Goal: Task Accomplishment & Management: Complete application form

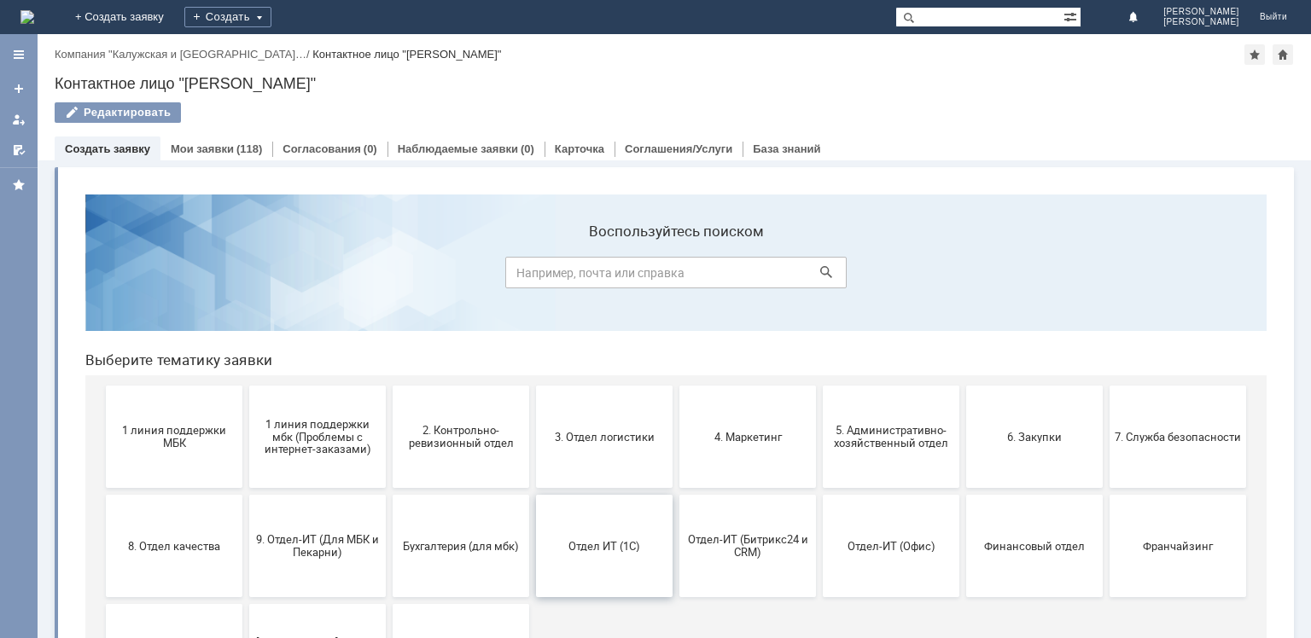
click at [615, 561] on button "Отдел ИТ (1С)" at bounding box center [604, 546] width 137 height 102
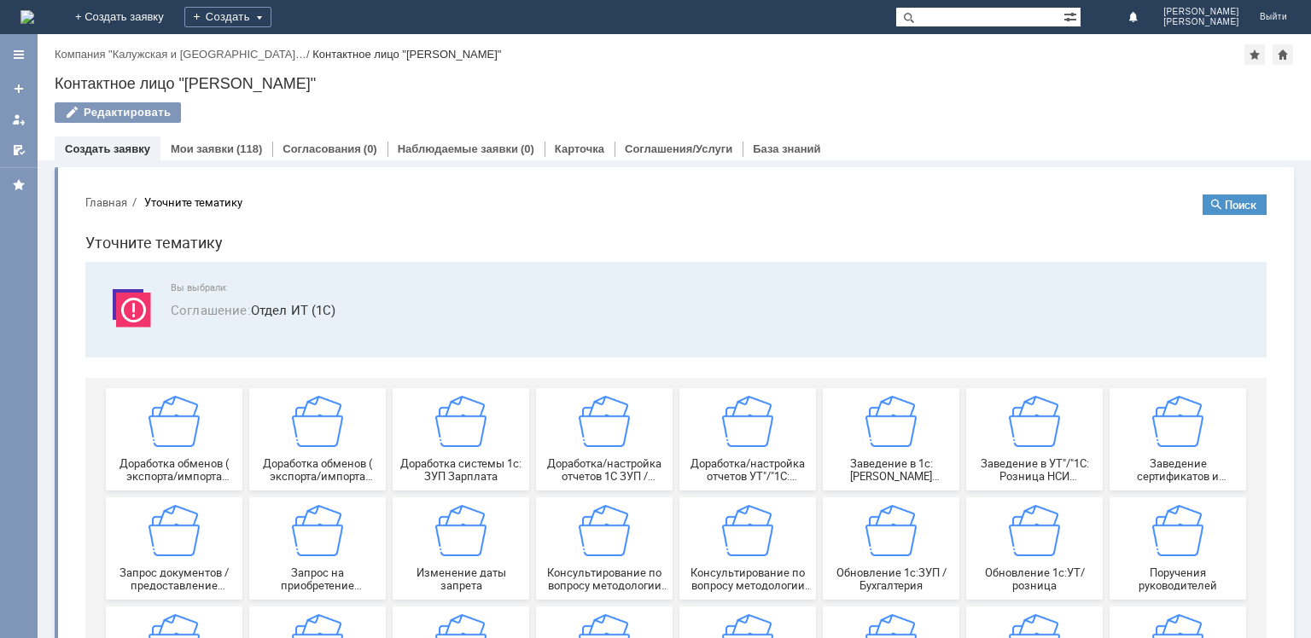
click at [271, 6] on div "Создать" at bounding box center [227, 17] width 87 height 34
click at [318, 56] on link "Заявка" at bounding box center [253, 51] width 130 height 20
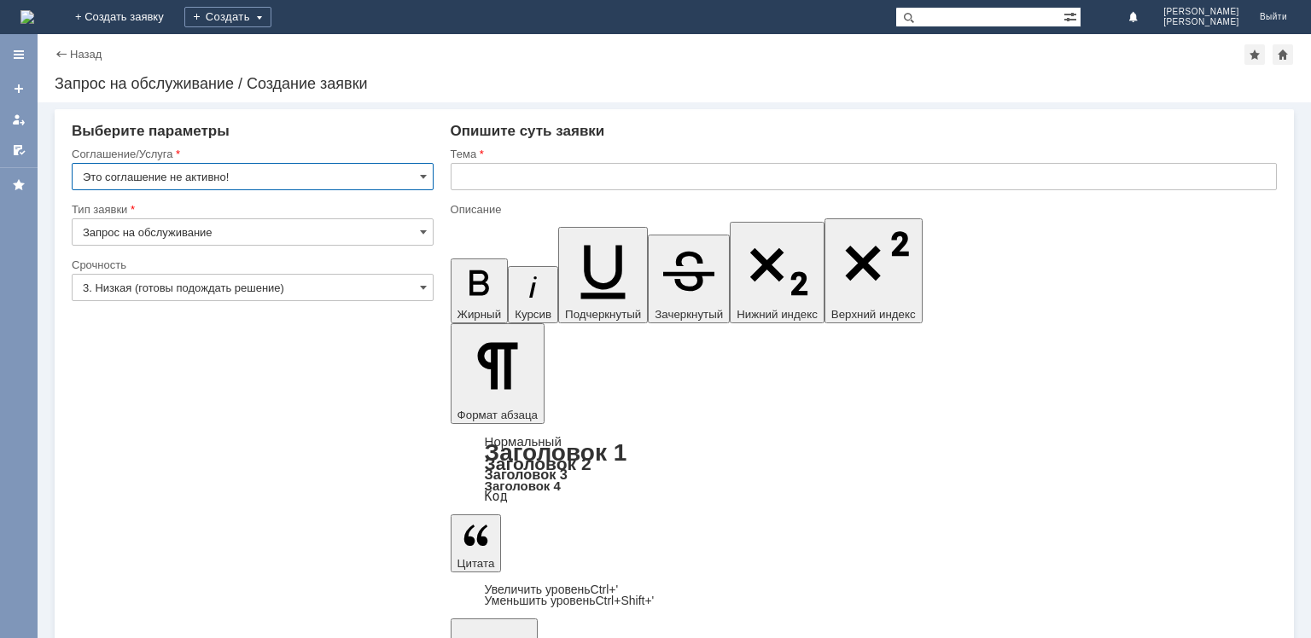
click at [427, 174] on input "Это соглашение не активно!" at bounding box center [253, 176] width 362 height 27
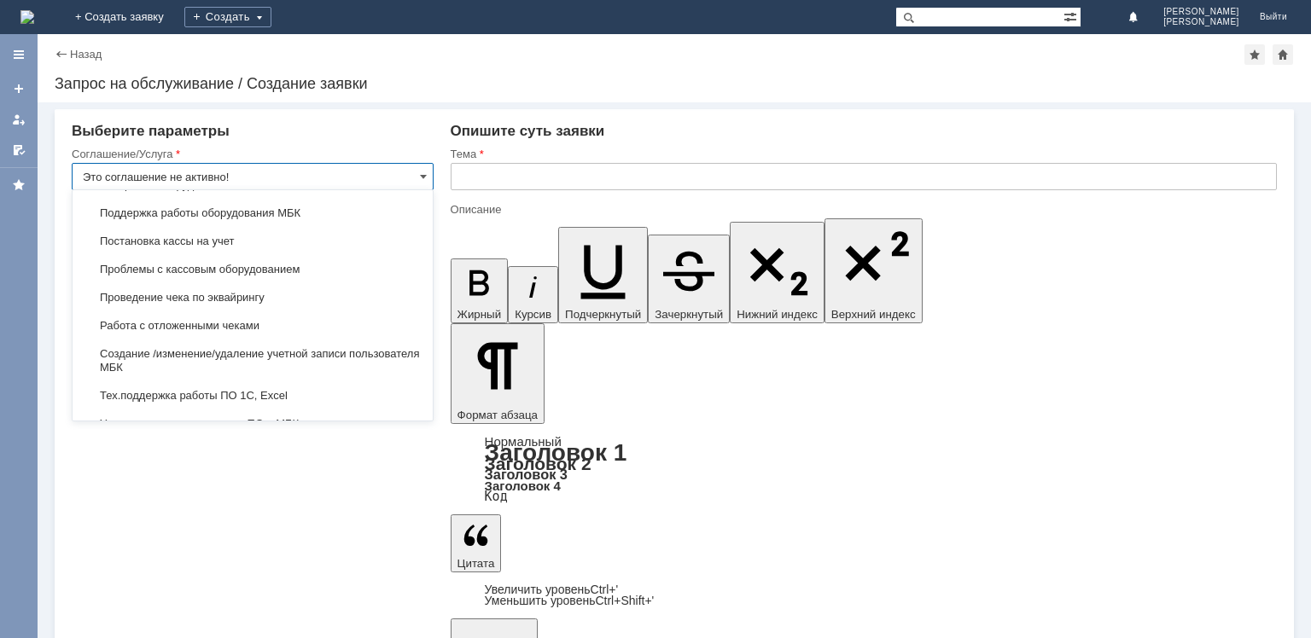
scroll to position [1812, 0]
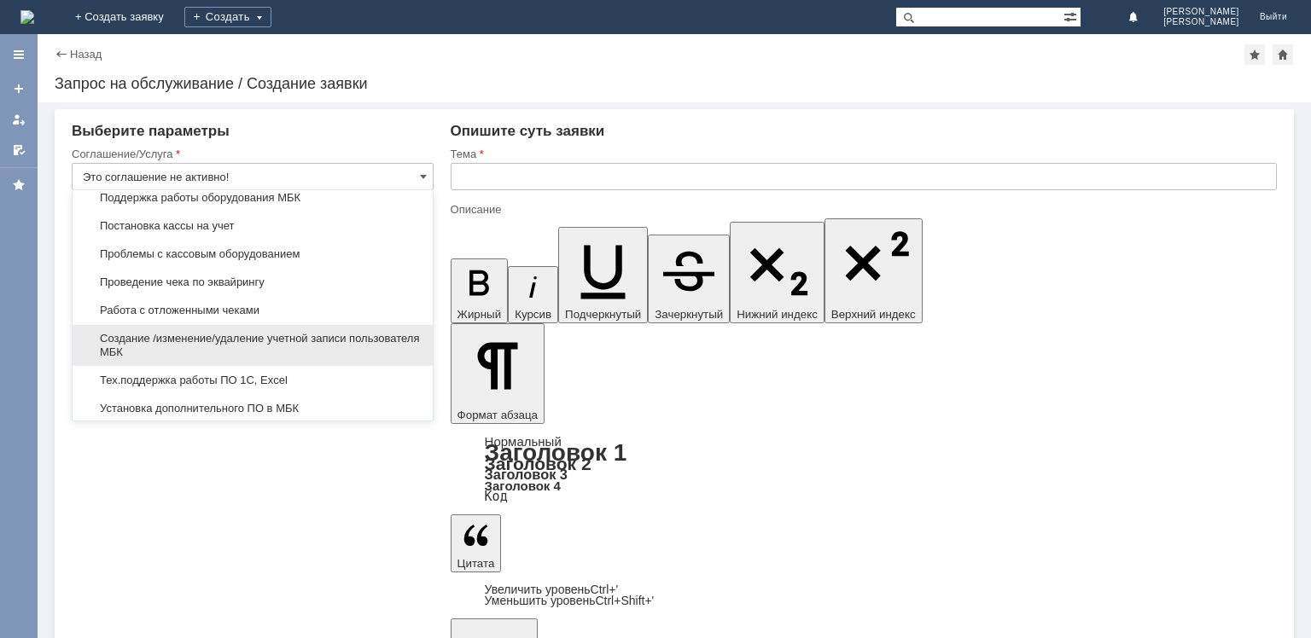
click at [329, 336] on span "Создание /изменение/удаление учетной записи пользователя МБК" at bounding box center [253, 345] width 340 height 27
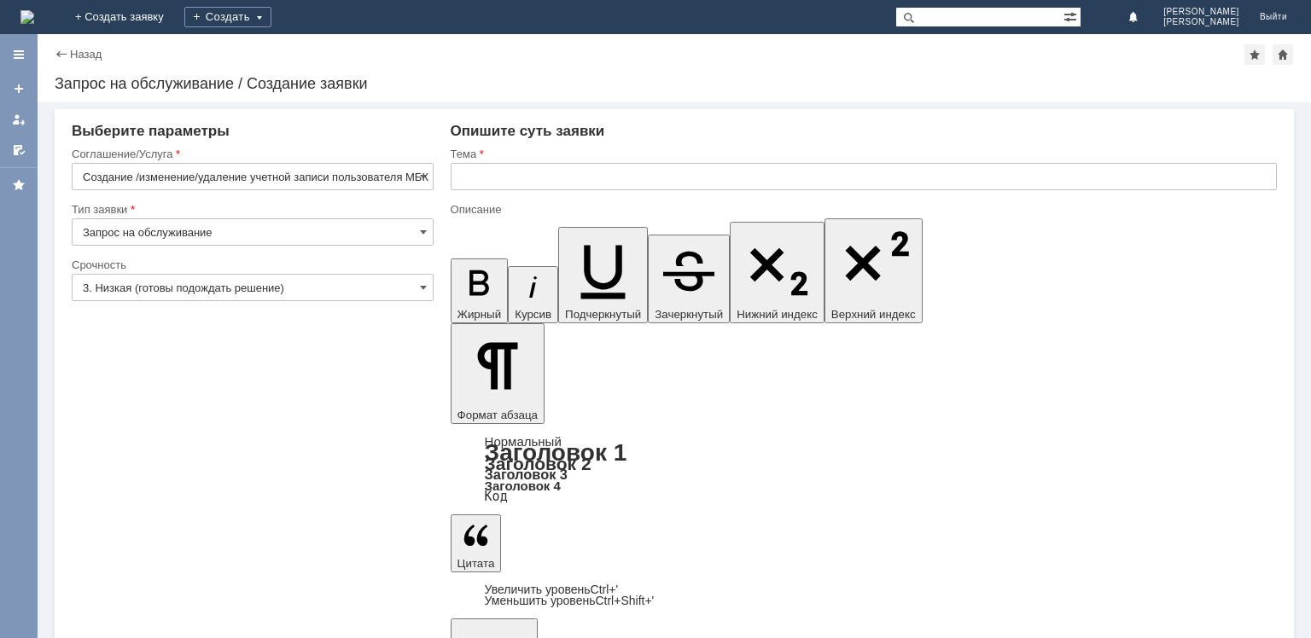
type input "Создание /изменение/удаление учетной записи пользователя МБК"
click at [323, 283] on input "3. Низкая (готовы подождать решение)" at bounding box center [253, 287] width 362 height 27
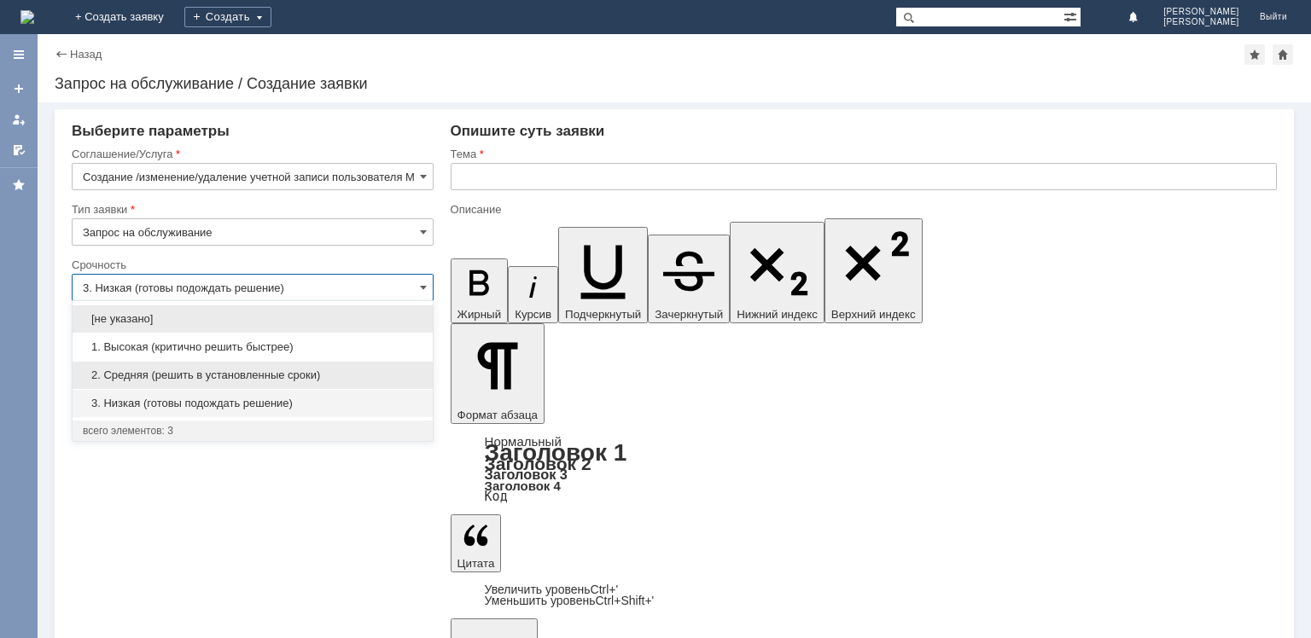
click at [290, 367] on div "2. Средняя (решить в установленные сроки)" at bounding box center [253, 375] width 360 height 27
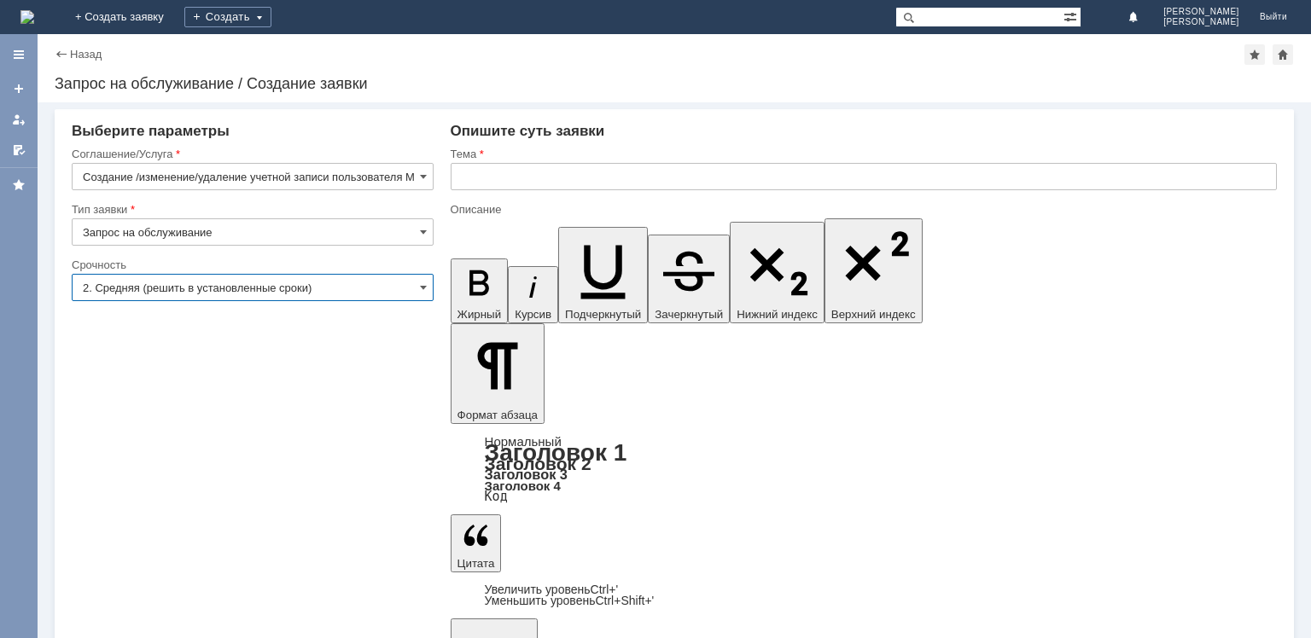
type input "2. Средняя (решить в установленные сроки)"
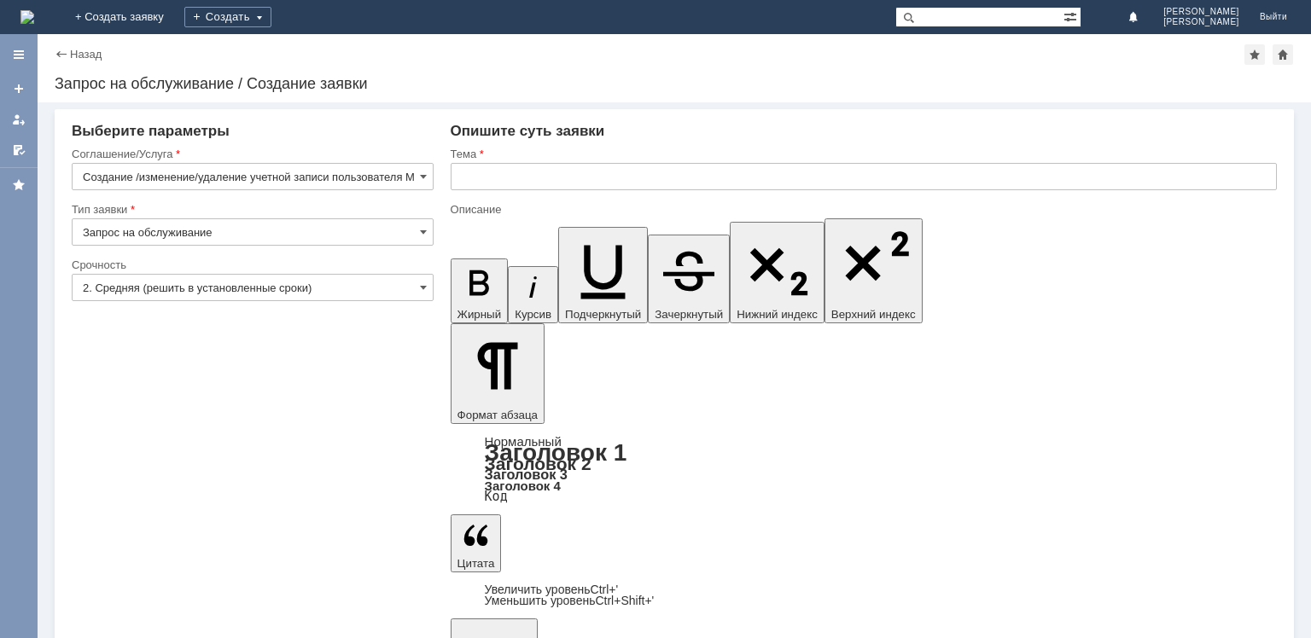
click at [568, 176] on input "text" at bounding box center [864, 176] width 826 height 27
type input "Открыть доступ новым ПК"
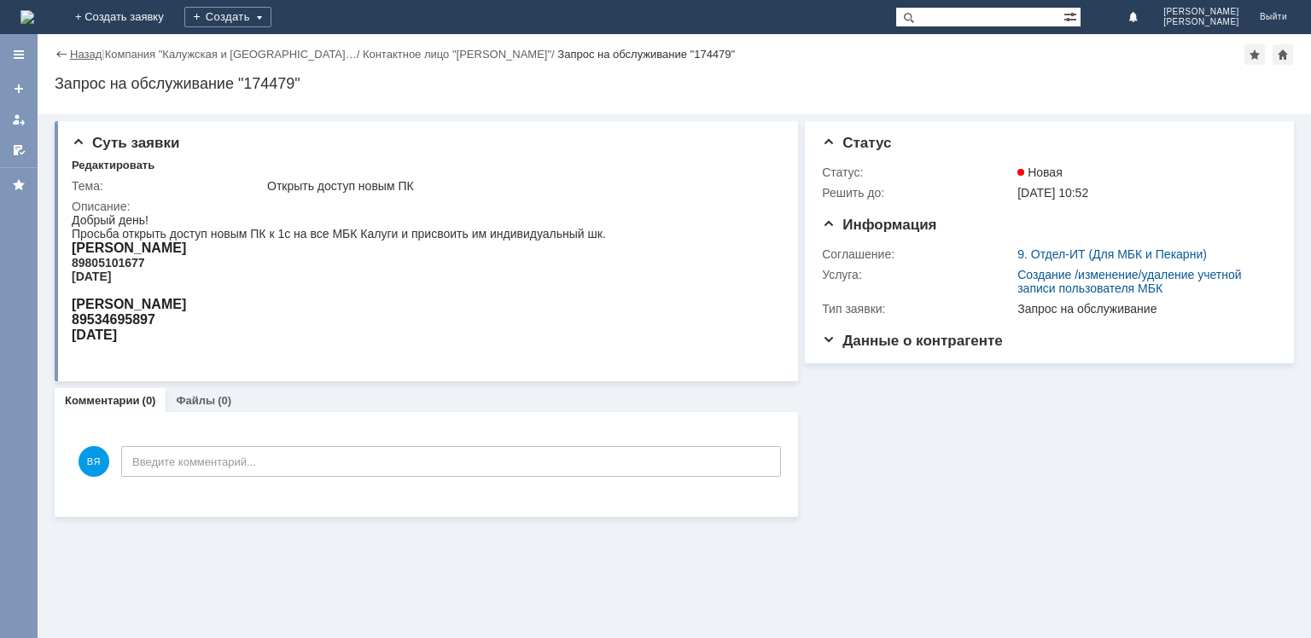
click at [88, 55] on link "Назад" at bounding box center [86, 54] width 32 height 13
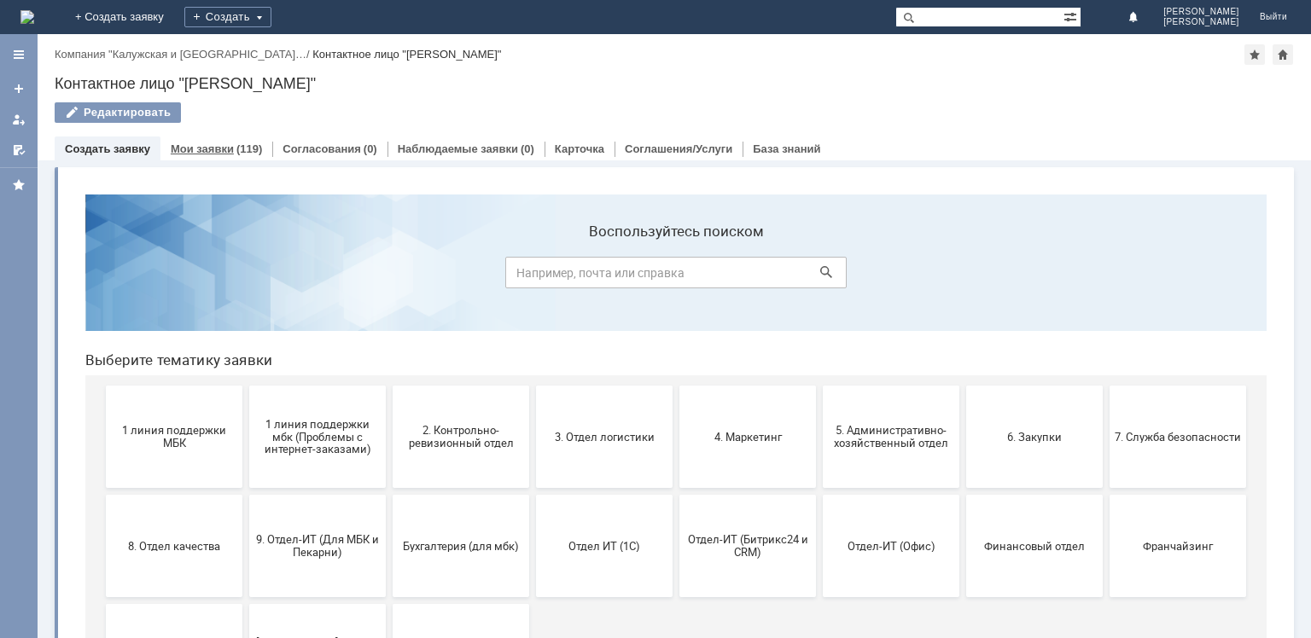
click at [236, 141] on div "Мои заявки (119)" at bounding box center [216, 149] width 112 height 25
